Goal: Task Accomplishment & Management: Manage account settings

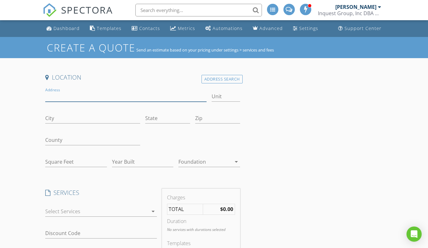
click at [73, 101] on input "Address" at bounding box center [125, 96] width 161 height 10
type input "[STREET_ADDRESS]"
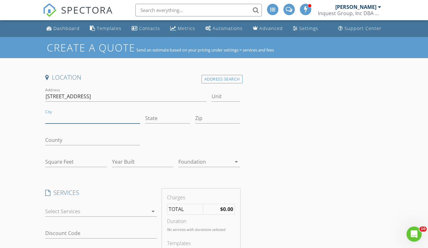
click at [86, 119] on input "City" at bounding box center [92, 118] width 95 height 10
type input "[GEOGRAPHIC_DATA]"
click at [156, 119] on input "ALq" at bounding box center [167, 118] width 45 height 10
type input "AL"
type input "35757"
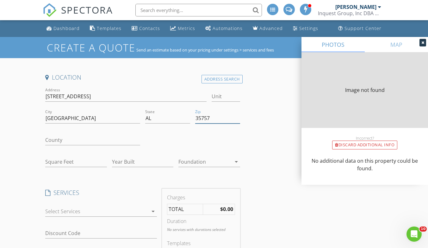
type input "4760"
type input "2003"
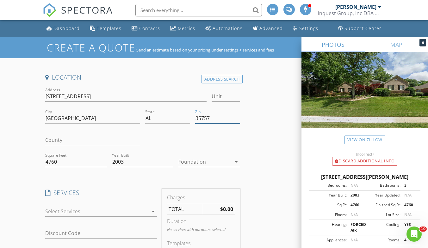
type input "35757"
click at [197, 164] on div at bounding box center [204, 162] width 53 height 10
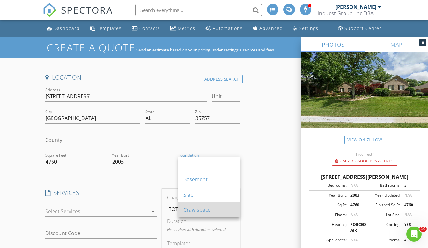
click at [188, 209] on div "Crawlspace" at bounding box center [209, 210] width 51 height 8
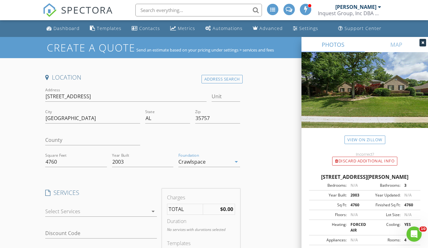
click at [110, 213] on div at bounding box center [96, 212] width 103 height 10
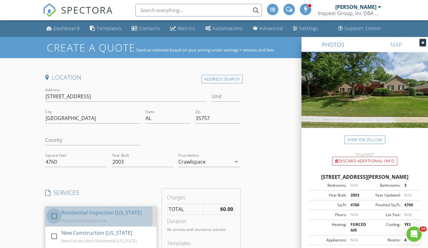
click at [57, 213] on div at bounding box center [54, 216] width 11 height 11
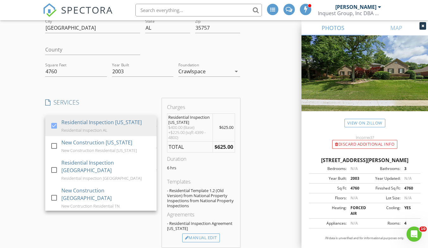
scroll to position [93, 0]
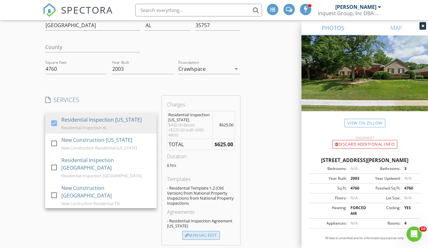
click at [208, 233] on div "Manual Edit" at bounding box center [201, 235] width 38 height 9
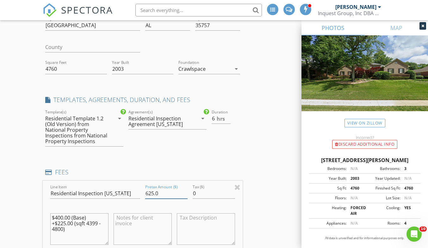
drag, startPoint x: 167, startPoint y: 192, endPoint x: 140, endPoint y: 191, distance: 27.2
click at [140, 191] on div "Line Item Residential Inspection Alabama Pretax Amount ($) 625.0 Tax ($) 0 $400…" at bounding box center [143, 219] width 200 height 76
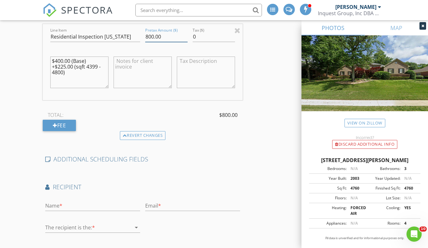
scroll to position [293, 0]
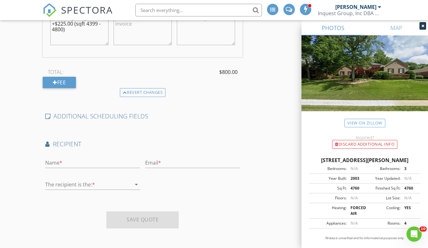
type input "800.00"
click at [86, 164] on input "text" at bounding box center [92, 163] width 95 height 10
type input "Fidelity Inspection & Consulting Services"
click at [140, 183] on icon "arrow_drop_down" at bounding box center [137, 185] width 8 height 8
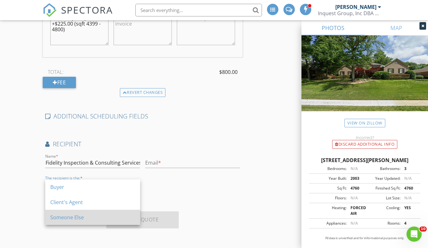
click at [98, 220] on div "Someone Else" at bounding box center [92, 218] width 85 height 8
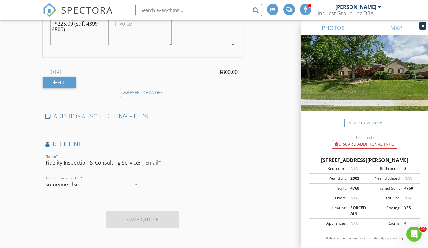
click at [157, 165] on input "text" at bounding box center [192, 163] width 95 height 10
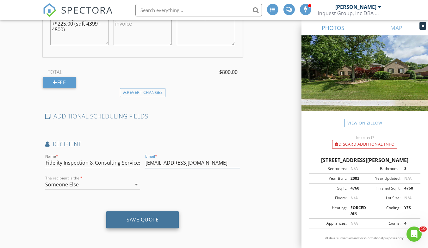
type input "inspect.nwal@npiinspect.com"
click at [139, 220] on div "Save Quote" at bounding box center [143, 220] width 32 height 6
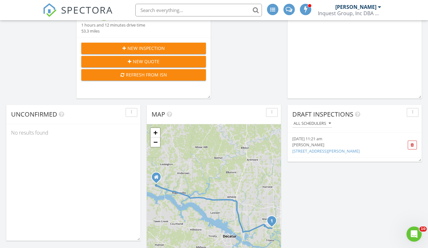
scroll to position [126, 0]
click at [315, 152] on link "109 Highland Ridge Dr, Madison, AL" at bounding box center [325, 151] width 67 height 6
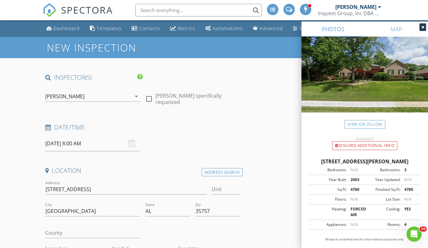
scroll to position [17, 0]
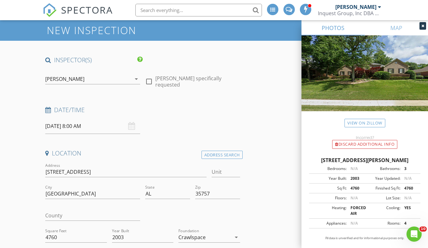
click at [96, 130] on input "[DATE] 8:00 AM" at bounding box center [92, 127] width 95 height 16
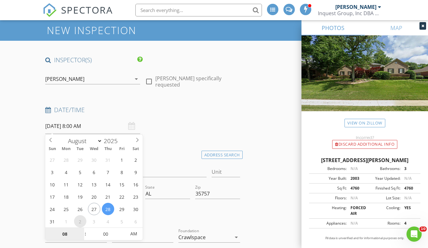
select select "8"
type input "09/02/2025 8:00 AM"
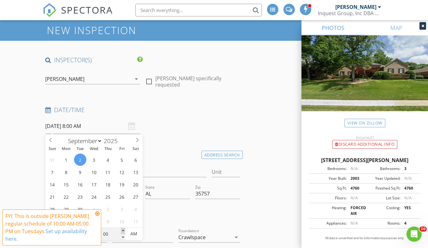
type input "05"
type input "09/02/2025 8:05 AM"
click at [123, 232] on span at bounding box center [123, 231] width 4 height 6
type input "10"
type input "09/02/2025 8:10 AM"
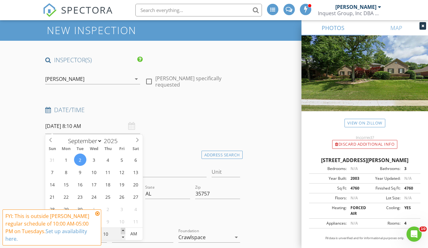
click at [123, 232] on span at bounding box center [123, 231] width 4 height 6
type input "15"
type input "09/02/2025 8:15 AM"
click at [123, 232] on span at bounding box center [123, 231] width 4 height 6
type input "20"
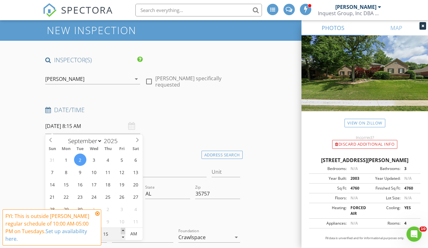
type input "09/02/2025 8:20 AM"
click at [123, 232] on span at bounding box center [123, 231] width 4 height 6
type input "25"
type input "09/02/2025 8:25 AM"
click at [123, 232] on span at bounding box center [123, 231] width 4 height 6
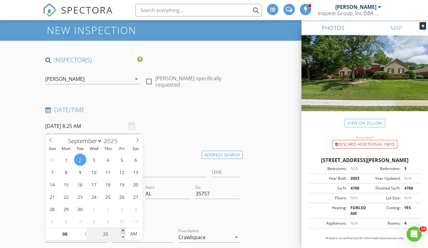
type input "30"
type input "09/02/2025 8:30 AM"
click at [123, 232] on span at bounding box center [123, 231] width 4 height 6
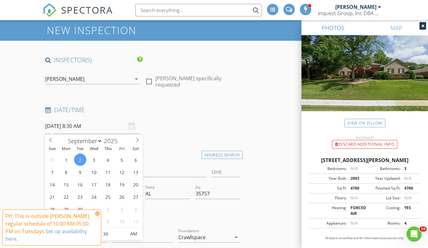
click at [157, 223] on div at bounding box center [193, 217] width 100 height 22
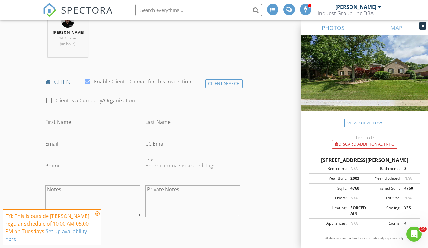
scroll to position [262, 0]
click at [47, 102] on div at bounding box center [49, 100] width 11 height 11
checkbox input "true"
click at [57, 120] on input "Enable Client CC email for this inspection" at bounding box center [142, 122] width 195 height 10
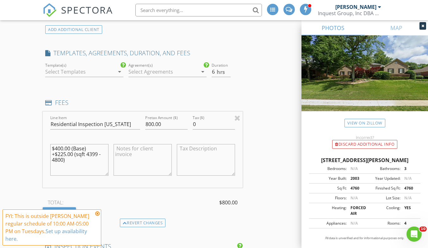
scroll to position [464, 0]
type input "Fidelity Inspection & Consulting Services"
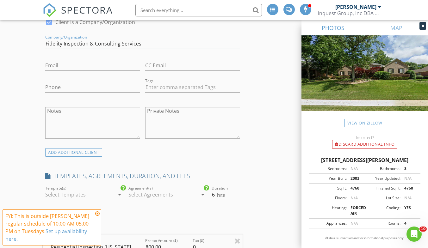
scroll to position [340, 0]
click at [64, 114] on textarea "Notes" at bounding box center [92, 124] width 95 height 32
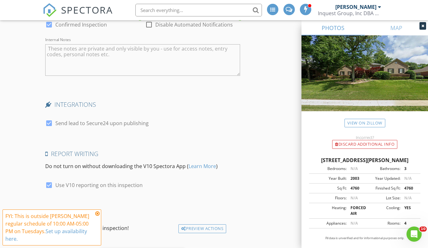
scroll to position [1061, 0]
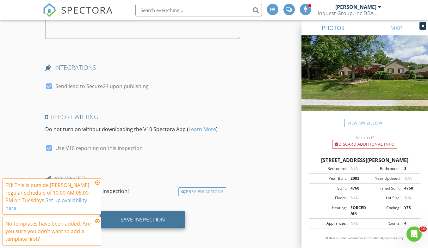
type textarea "Home Owner Greg Guntharp 571-565-0376"
click at [151, 219] on div "Save Inspection" at bounding box center [143, 220] width 45 height 6
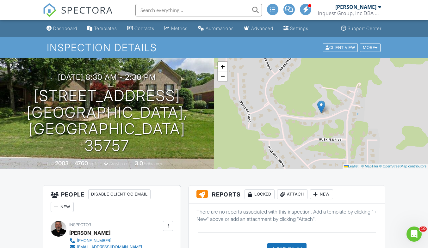
click at [72, 28] on div "Dashboard" at bounding box center [65, 28] width 24 height 5
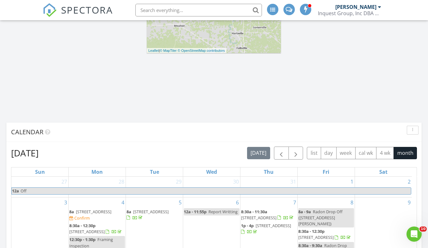
scroll to position [362, 0]
drag, startPoint x: 303, startPoint y: 153, endPoint x: 293, endPoint y: 154, distance: 9.9
click at [293, 154] on span "button" at bounding box center [296, 153] width 8 height 8
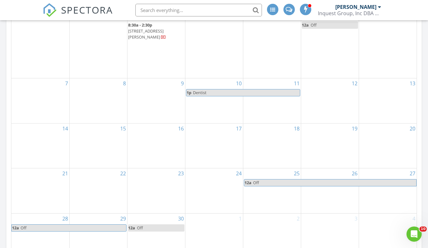
scroll to position [537, 0]
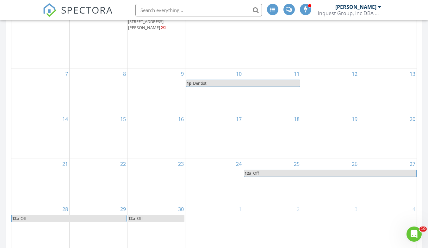
click at [251, 80] on span "Dentist" at bounding box center [246, 83] width 107 height 7
select select "8"
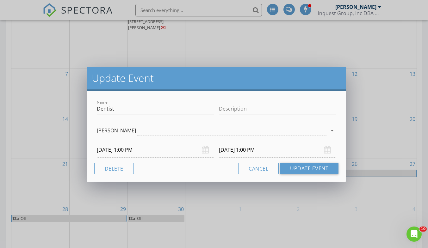
click at [250, 147] on input "09/11/2025 1:00 PM" at bounding box center [277, 150] width 117 height 16
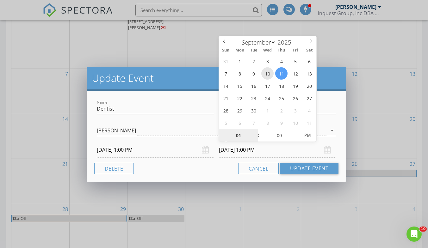
type input "09/10/2025 1:00 PM"
type input "02"
type input "09/10/2025 2:00 PM"
click at [255, 131] on span at bounding box center [255, 132] width 4 height 6
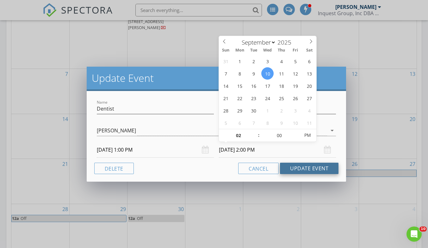
click at [291, 170] on button "Update Event" at bounding box center [309, 168] width 59 height 11
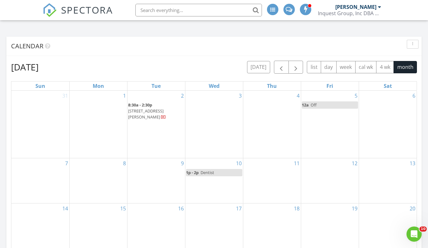
scroll to position [450, 0]
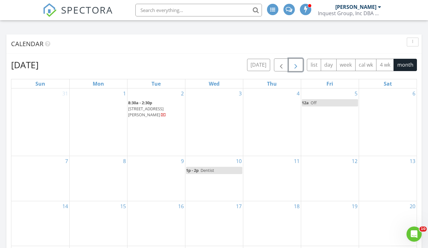
click at [296, 64] on span "button" at bounding box center [296, 65] width 8 height 8
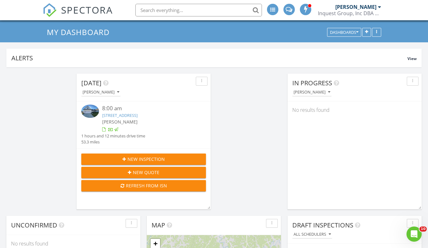
scroll to position [0, 0]
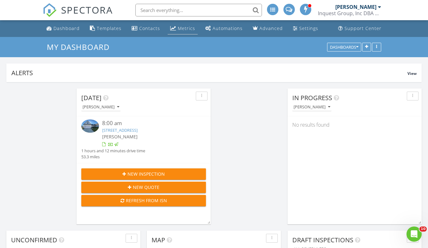
click at [180, 25] on link "Metrics" at bounding box center [183, 29] width 30 height 12
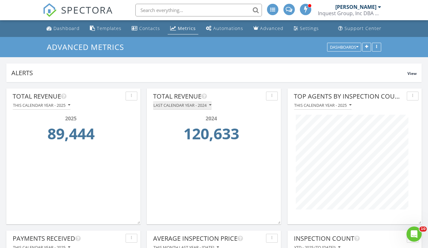
click at [212, 105] on button "Last calendar year - 2024" at bounding box center [182, 105] width 59 height 9
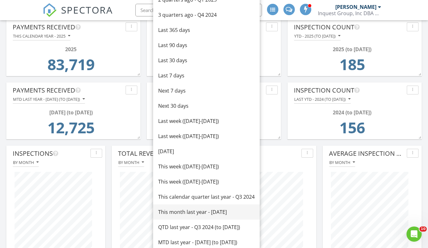
click at [181, 216] on div "This month last year - [DATE]" at bounding box center [206, 213] width 97 height 8
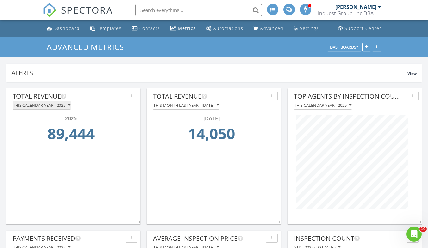
click at [69, 105] on icon "button" at bounding box center [69, 105] width 2 height 4
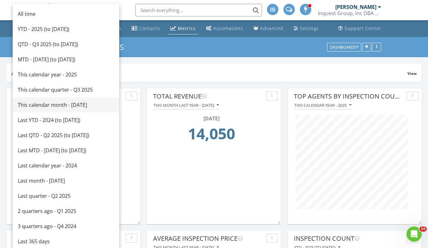
click at [63, 106] on div "This calendar month - [DATE]" at bounding box center [66, 105] width 97 height 8
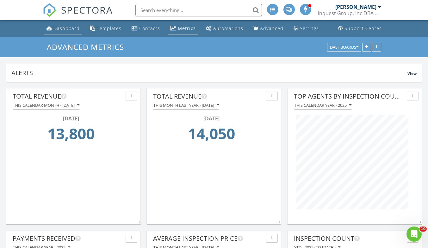
click at [64, 25] on div "Dashboard" at bounding box center [66, 28] width 26 height 6
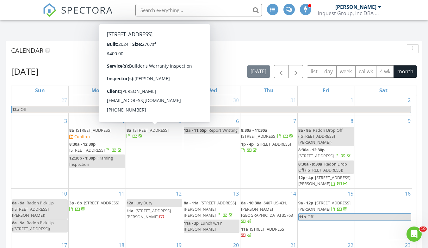
scroll to position [433, 0]
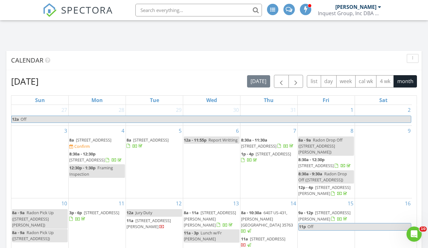
click at [98, 143] on span "6810 Steeplechase Dr NW, Huntsville 35806" at bounding box center [93, 140] width 35 height 6
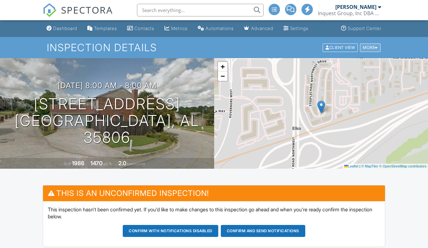
click at [368, 48] on div "More" at bounding box center [370, 47] width 21 height 9
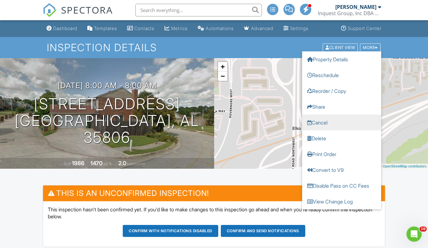
click at [319, 121] on link "Cancel" at bounding box center [341, 123] width 79 height 16
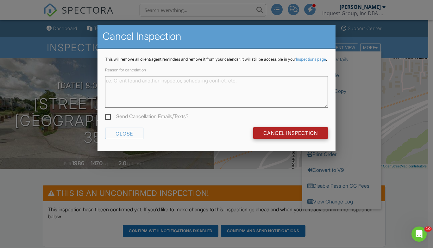
click at [280, 139] on input "Cancel Inspection" at bounding box center [290, 133] width 75 height 11
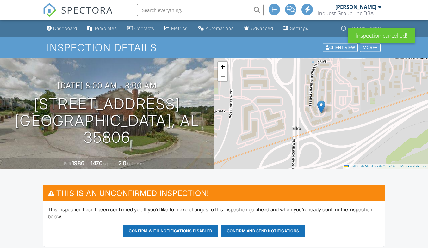
click at [70, 26] on div "Dashboard" at bounding box center [65, 28] width 24 height 5
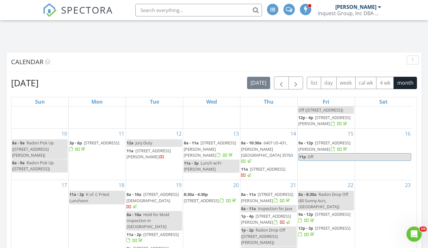
scroll to position [445, 0]
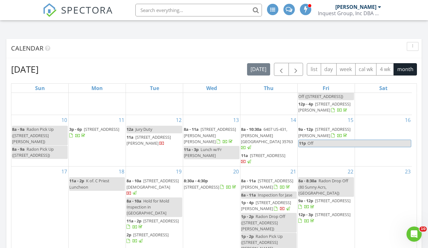
click at [280, 207] on div at bounding box center [282, 209] width 5 height 5
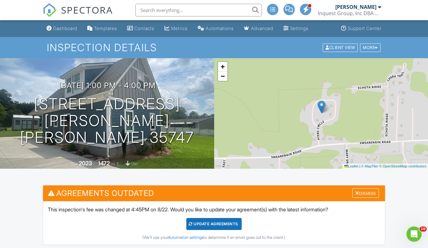
drag, startPoint x: 74, startPoint y: 31, endPoint x: 78, endPoint y: 34, distance: 5.2
click at [78, 34] on link "Dashboard" at bounding box center [62, 29] width 36 height 12
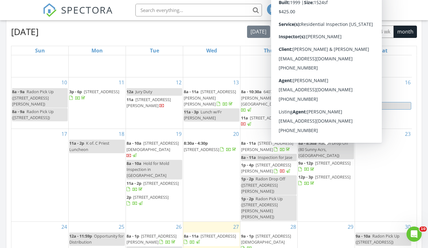
scroll to position [72, 0]
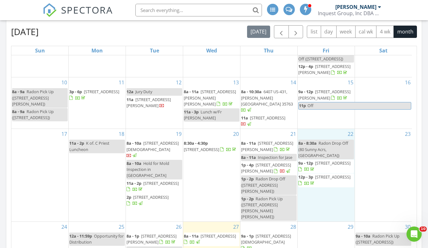
click at [322, 188] on div "22 8a - 8:30a Radon Drop Off (80 Sunny Acrs, Muscle Shoals) 9a - 12p 24581 Moor…" at bounding box center [326, 175] width 57 height 92
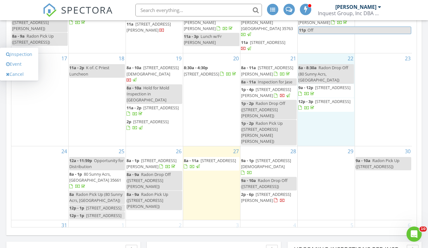
scroll to position [569, 0]
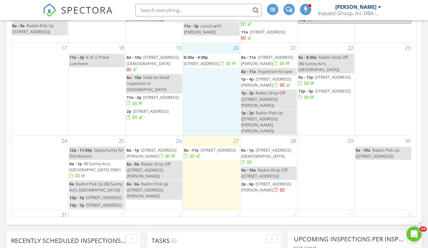
click at [210, 88] on div "20 8:30a - 4:30p 8141 Co Rd 8, Waterloo 35677" at bounding box center [211, 89] width 57 height 92
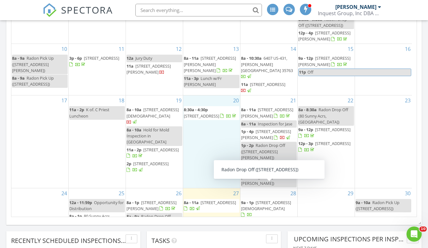
scroll to position [17, 0]
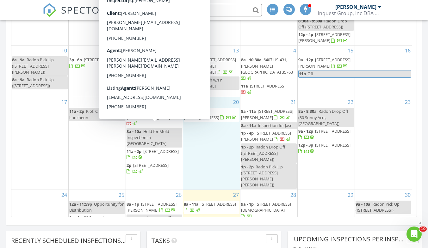
click at [153, 109] on span "243 Baptist St, Adamsville 38310" at bounding box center [153, 115] width 52 height 12
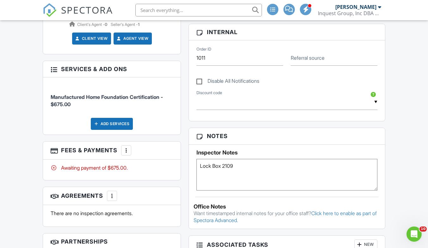
scroll to position [326, 0]
click at [129, 147] on div at bounding box center [126, 150] width 6 height 6
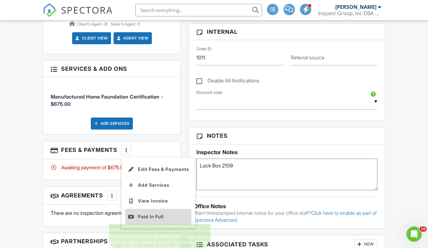
click at [156, 213] on div "Paid In Full" at bounding box center [158, 217] width 61 height 8
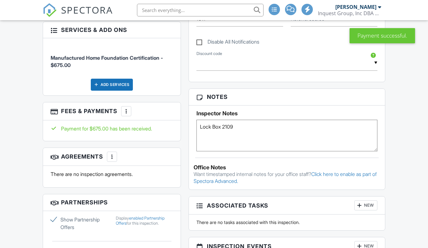
click at [125, 108] on div at bounding box center [126, 111] width 6 height 6
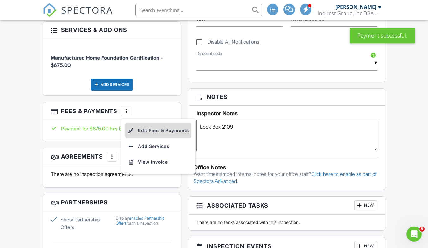
click at [147, 127] on li "Edit Fees & Payments" at bounding box center [158, 131] width 66 height 16
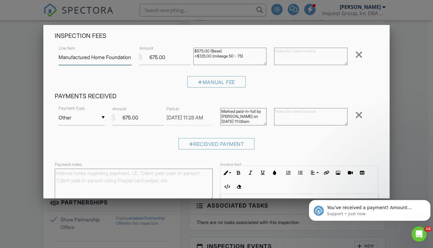
scroll to position [24, 0]
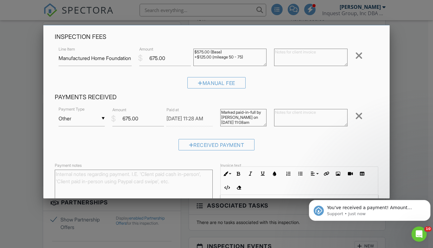
click at [355, 116] on div at bounding box center [359, 116] width 8 height 10
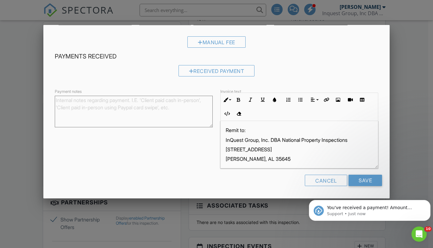
scroll to position [0, 0]
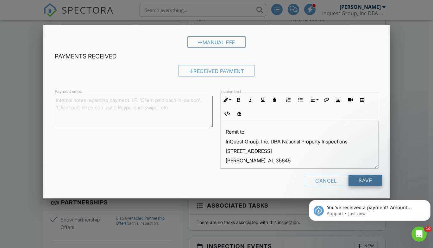
click at [365, 178] on input "Save" at bounding box center [365, 180] width 34 height 11
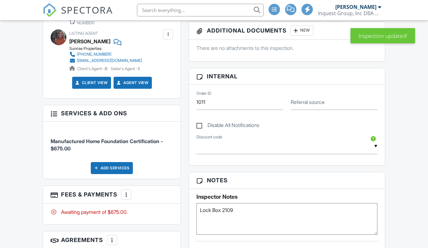
click at [123, 190] on div "More" at bounding box center [126, 195] width 10 height 10
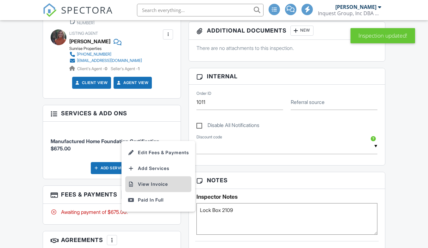
click at [155, 182] on li "View Invoice" at bounding box center [158, 185] width 66 height 16
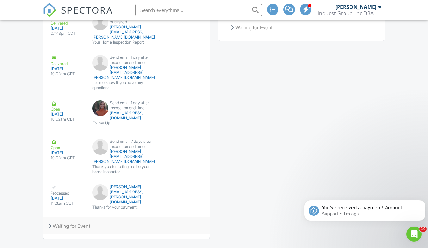
scroll to position [1048, 0]
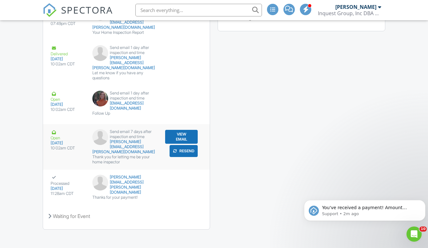
click at [180, 132] on button "View Email" at bounding box center [181, 137] width 33 height 14
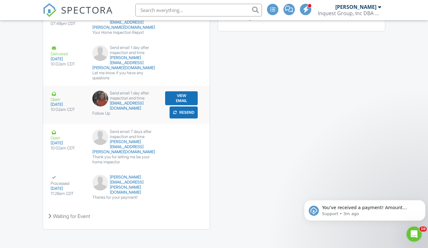
click at [183, 91] on button "View Email" at bounding box center [181, 98] width 33 height 14
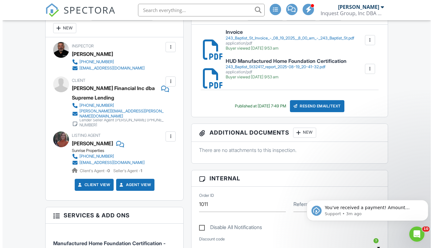
scroll to position [152, 0]
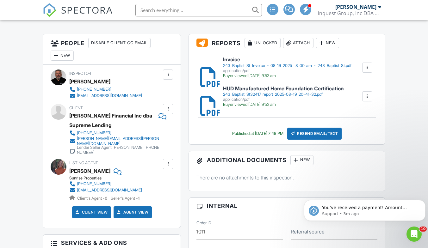
click at [167, 110] on div at bounding box center [168, 109] width 6 height 6
click at [154, 127] on li "Edit" at bounding box center [153, 129] width 32 height 16
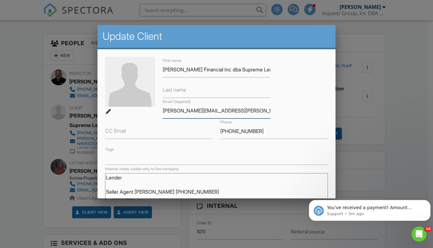
drag, startPoint x: 162, startPoint y: 112, endPoint x: 257, endPoint y: 113, distance: 95.2
click at [257, 113] on input "merri.rowland@supremelending.com" at bounding box center [217, 111] width 108 height 16
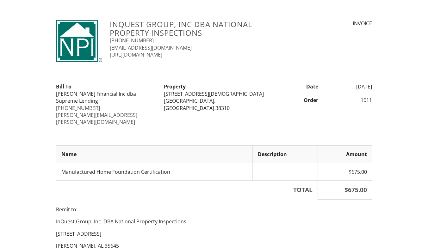
scroll to position [35, 0]
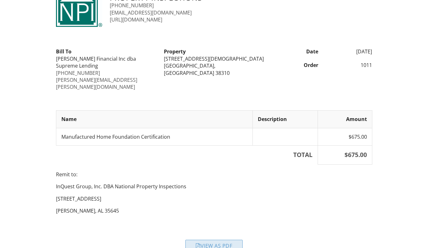
click at [217, 240] on div "View as PDF" at bounding box center [213, 245] width 57 height 11
